Goal: Navigation & Orientation: Find specific page/section

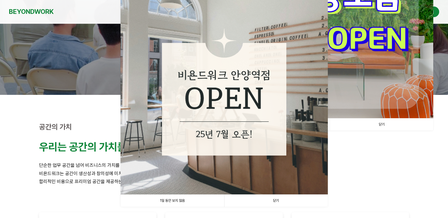
scroll to position [207, 0]
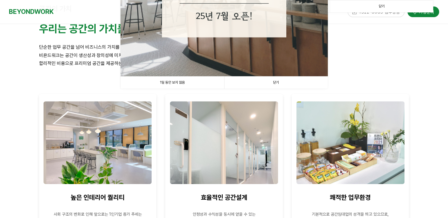
click at [185, 84] on link "1일 동안 보지 않음" at bounding box center [172, 83] width 104 height 12
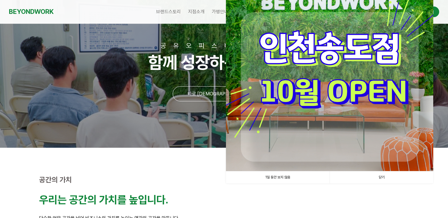
scroll to position [30, 0]
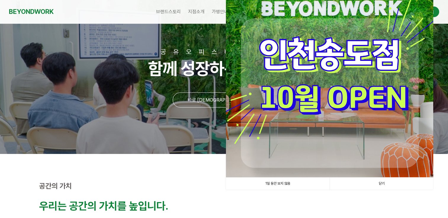
click at [274, 185] on link "1일 동안 보지 않음" at bounding box center [278, 184] width 104 height 12
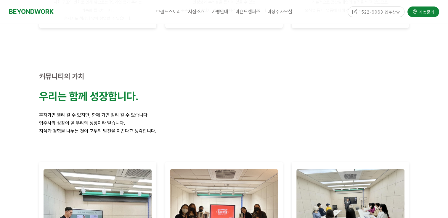
scroll to position [444, 0]
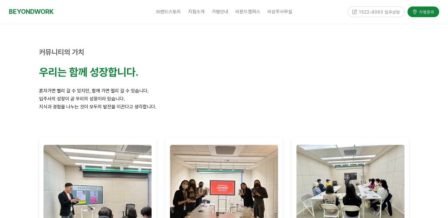
click at [176, 103] on p "지식과 경험을 나누는 것이 모두의 발전을 이끈다고 생각합니다." at bounding box center [224, 107] width 370 height 8
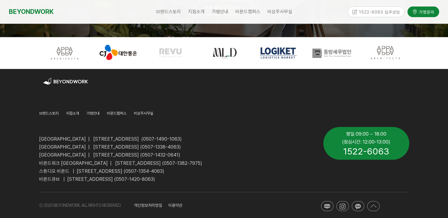
scroll to position [1487, 0]
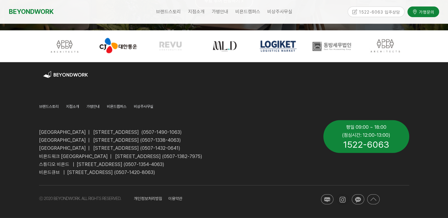
click at [342, 198] on icon at bounding box center [342, 200] width 6 height 6
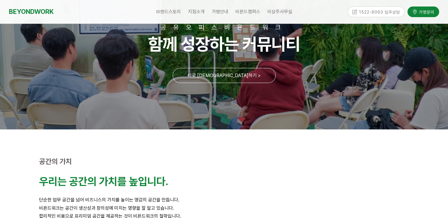
scroll to position [21, 0]
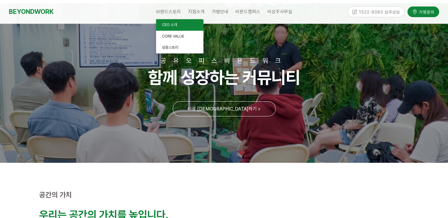
click at [168, 22] on span "CEO 소개" at bounding box center [169, 24] width 15 height 4
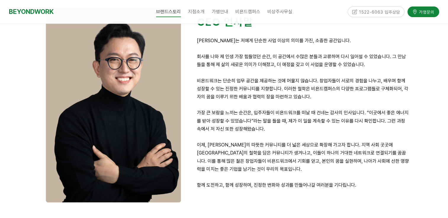
scroll to position [177, 0]
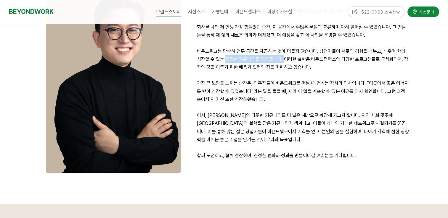
drag, startPoint x: 221, startPoint y: 59, endPoint x: 278, endPoint y: 57, distance: 56.8
click at [278, 57] on p "비욘드워크는 단순히 업무 공간을 제공하는 것에 머물지 않습니다. 창업자들이 서로의 경험을 나누고, 배우며 함께 성장할 수 있는 진정한 커뮤니티…" at bounding box center [303, 59] width 212 height 24
drag, startPoint x: 278, startPoint y: 57, endPoint x: 259, endPoint y: 71, distance: 23.1
click at [259, 71] on p "비욘드워크는 단순히 업무 공간을 제공하는 것에 머물지 않습니다. 창업자들이 서로의 경험을 나누고, 배우며 함께 성장할 수 있는 진정한 커뮤니티…" at bounding box center [303, 59] width 212 height 24
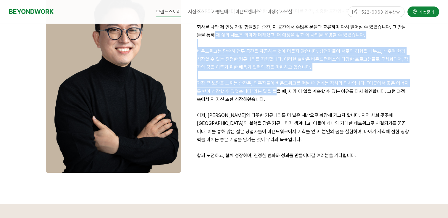
drag, startPoint x: 212, startPoint y: 35, endPoint x: 277, endPoint y: 95, distance: 88.5
click at [277, 95] on div "Introduce CEO 인사말 비욘드워크는 저에게 단순한 사업 이상의 의미를 가진, 소중한 공간입니다. 회사를 나와 제 인생 가장 힘들었던 …" at bounding box center [303, 73] width 212 height 190
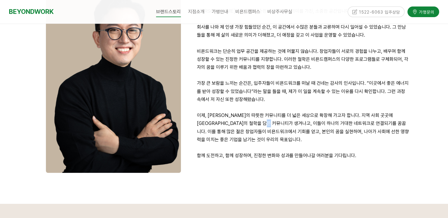
drag, startPoint x: 277, startPoint y: 95, endPoint x: 275, endPoint y: 125, distance: 30.2
click at [275, 125] on p "이제, 비욘드워크의 따뜻한 커뮤니티를 더 넓은 세상으로 확장해 가고자 합니다. 지역 사회 곳곳에 비욘드워크의 철학을 담은 커뮤니티가 생겨나고,…" at bounding box center [303, 128] width 212 height 32
drag, startPoint x: 275, startPoint y: 125, endPoint x: 236, endPoint y: 86, distance: 55.6
click at [236, 86] on p "가장 큰 보람을 느끼는 순간은, 입주자들이 비욘드워크를 떠날 때 건네는 감사의 인사입니다. “이곳에서 좋은 에너지를 받아 성장할 수 있었습니다…" at bounding box center [303, 91] width 212 height 24
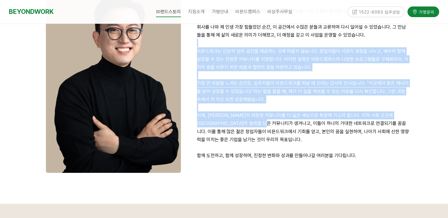
drag, startPoint x: 249, startPoint y: 55, endPoint x: 273, endPoint y: 120, distance: 69.2
click at [273, 120] on div "Introduce CEO 인사말 비욘드워크는 저에게 단순한 사업 이상의 의미를 가진, 소중한 공간입니다. 회사를 나와 제 인생 가장 힘들었던 …" at bounding box center [303, 73] width 212 height 190
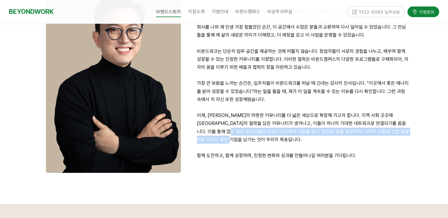
drag, startPoint x: 273, startPoint y: 120, endPoint x: 235, endPoint y: 136, distance: 40.7
click at [235, 136] on p "이제, 비욘드워크의 따뜻한 커뮤니티를 더 넓은 세상으로 확장해 가고자 합니다. 지역 사회 곳곳에 비욘드워크의 철학을 담은 커뮤니티가 생겨나고,…" at bounding box center [303, 128] width 212 height 32
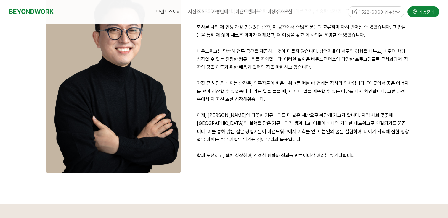
drag, startPoint x: 235, startPoint y: 136, endPoint x: 211, endPoint y: 84, distance: 57.6
click at [211, 84] on p "가장 큰 보람을 느끼는 순간은, 입주자들이 비욘드워크를 떠날 때 건네는 감사의 인사입니다. “이곳에서 좋은 에너지를 받아 성장할 수 있었습니다…" at bounding box center [303, 91] width 212 height 24
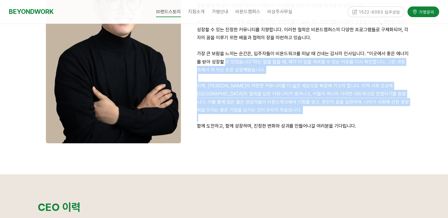
drag, startPoint x: 243, startPoint y: 79, endPoint x: 270, endPoint y: 116, distance: 45.6
click at [270, 116] on div "Introduce CEO 인사말 비욘드워크는 저에게 단순한 사업 이상의 의미를 가진, 소중한 공간입니다. 회사를 나와 제 인생 가장 힘들었던 …" at bounding box center [303, 44] width 212 height 190
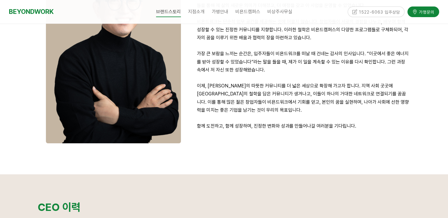
drag, startPoint x: 270, startPoint y: 116, endPoint x: 251, endPoint y: 133, distance: 25.3
click at [252, 133] on p at bounding box center [303, 134] width 212 height 8
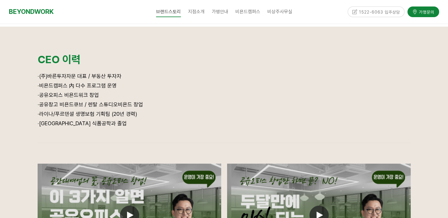
scroll to position [385, 0]
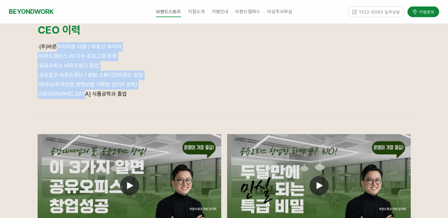
drag, startPoint x: 97, startPoint y: 77, endPoint x: 108, endPoint y: 91, distance: 17.9
click at [108, 91] on div "· (주)바른투자자문 대표 / 부동산 투자자 · 비욘드캠퍼스 內 다수 프로그램 운영 · 공유오피스 비욘드워크 창업 · 공유창고 비욘드큐브 / …" at bounding box center [224, 74] width 373 height 65
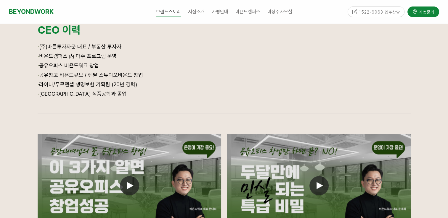
drag, startPoint x: 108, startPoint y: 91, endPoint x: 106, endPoint y: 112, distance: 20.5
click at [106, 112] on div at bounding box center [224, 113] width 379 height 6
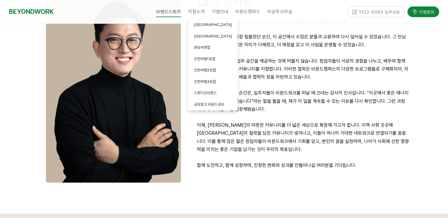
scroll to position [148, 0]
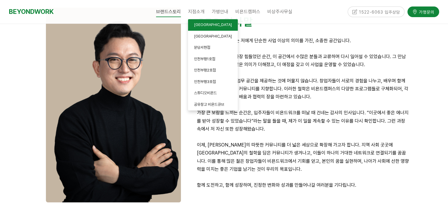
click at [198, 22] on link "안양평촌점" at bounding box center [213, 25] width 50 height 12
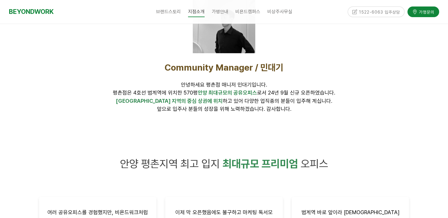
scroll to position [207, 0]
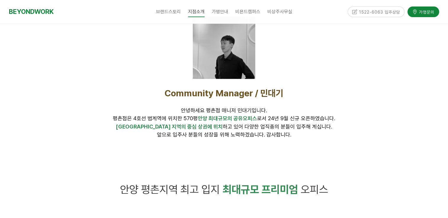
drag, startPoint x: 129, startPoint y: 118, endPoint x: 342, endPoint y: 121, distance: 212.4
click at [342, 121] on p "안녕하세요 평촌점 매니저 민대기입니다. 평촌점은 4호선 범계역에 위치한 570평 안양 최대규모의 공유오피스 로서 24년 9월 신규 오픈하였습니…" at bounding box center [224, 115] width 370 height 16
drag, startPoint x: 342, startPoint y: 121, endPoint x: 235, endPoint y: 134, distance: 107.1
click at [242, 134] on span "앞으로 입주사 분들의 성장을 위해 노력하겠습니다. 감사합니다." at bounding box center [224, 135] width 134 height 6
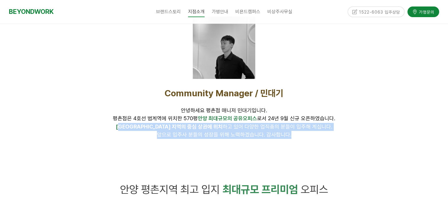
drag, startPoint x: 198, startPoint y: 127, endPoint x: 301, endPoint y: 134, distance: 103.2
click at [301, 134] on div "Community Manager / 민대기 안녕하세요 평촌점 매니저 민대기입니다. 평촌점은 4호선 범계역에 위치한 570평 안양 최대규모의 공…" at bounding box center [224, 113] width 370 height 51
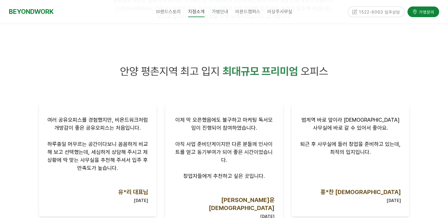
click at [214, 73] on span "안양 평촌지역 최고 입지" at bounding box center [170, 71] width 100 height 13
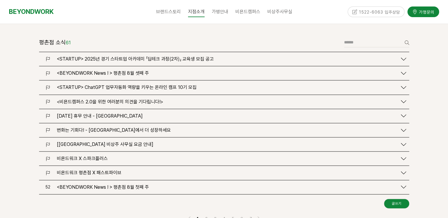
scroll to position [710, 0]
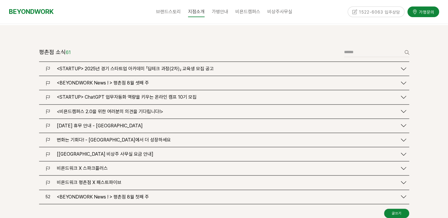
click at [82, 66] on span "<STARTUP> 2025년 경기 스타트업 아카데미 「딥테크 과정(2차)」 교육생 모집 공고" at bounding box center [135, 69] width 157 height 6
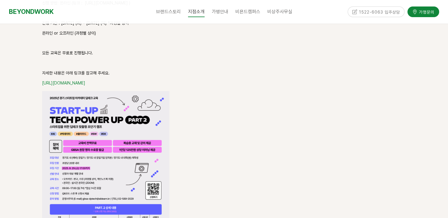
scroll to position [917, 0]
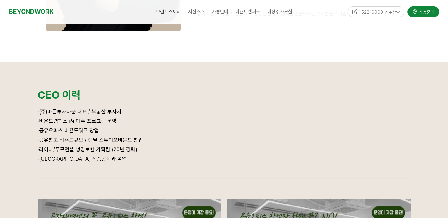
scroll to position [319, 0]
click at [170, 36] on span "CORE VALUE" at bounding box center [173, 36] width 22 height 4
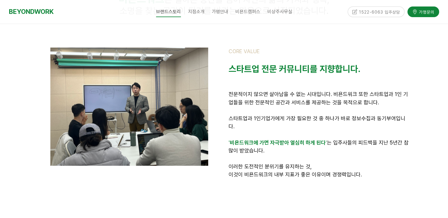
scroll to position [116, 0]
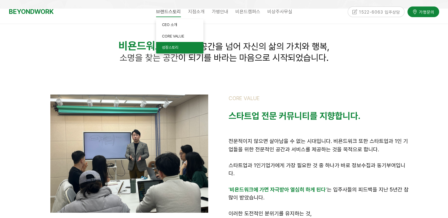
click at [170, 46] on span "성장스토리" at bounding box center [170, 47] width 16 height 4
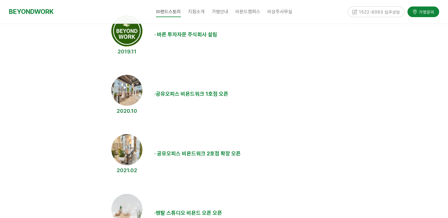
scroll to position [237, 0]
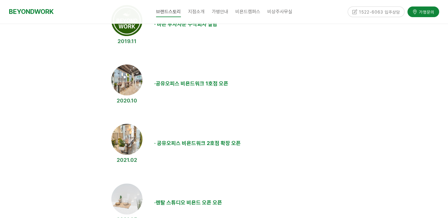
click at [127, 86] on img at bounding box center [126, 79] width 31 height 31
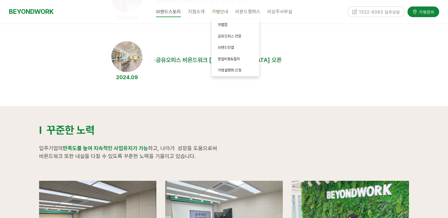
scroll to position [677, 0]
click at [235, 46] on link "브랜드컨셉" at bounding box center [234, 48] width 47 height 12
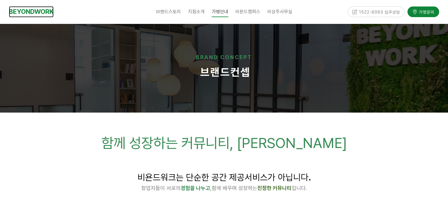
click at [38, 11] on link "BEYONDWORK" at bounding box center [31, 11] width 45 height 11
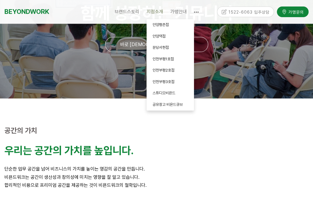
scroll to position [59, 0]
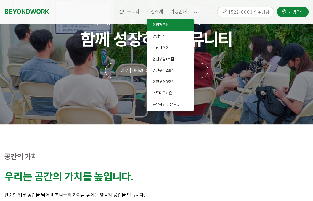
click at [159, 28] on link "안양평촌점" at bounding box center [169, 25] width 47 height 12
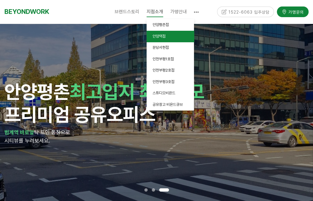
click at [153, 35] on span "안양역점" at bounding box center [158, 36] width 13 height 4
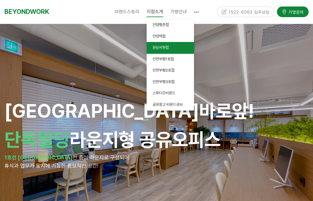
click at [163, 47] on span "분당서현점" at bounding box center [160, 47] width 16 height 4
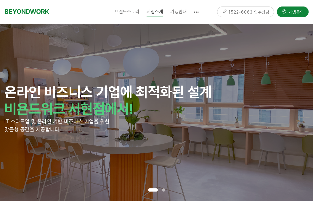
click at [285, 53] on div "온라인 비즈니스 기업에 최적화된 설계 비욘드워크 서현점에서! IT 스타트업 및 온라인 기반 비즈니스 기업을 위한 맞춤형 공간을 제공합니다." at bounding box center [156, 112] width 304 height 177
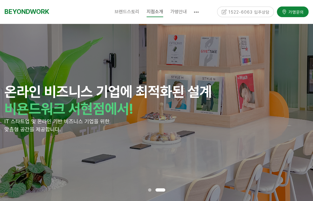
click at [91, 1] on div "BEYONDWORK" at bounding box center [52, 12] width 97 height 24
